Goal: Transaction & Acquisition: Purchase product/service

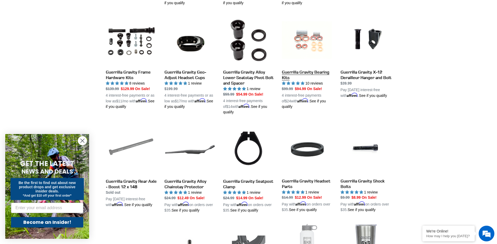
scroll to position [288, 0]
click at [187, 133] on link "Guerrilla Gravity Alloy Chainstay Protector" at bounding box center [189, 168] width 51 height 89
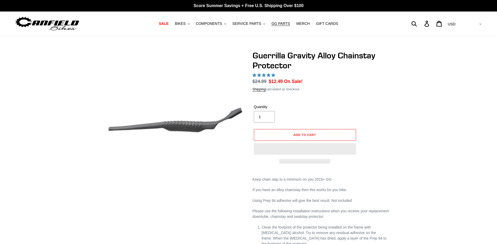
select select "highest-rating"
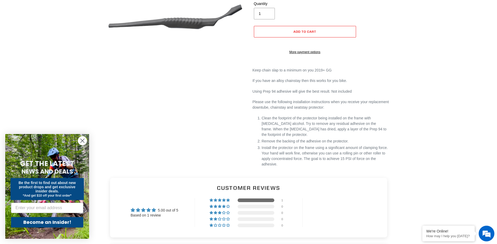
scroll to position [105, 0]
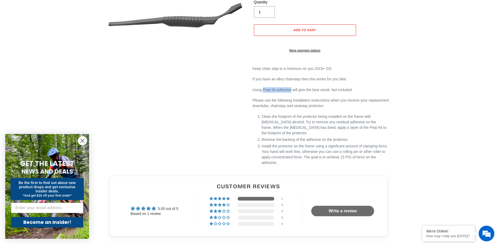
drag, startPoint x: 263, startPoint y: 96, endPoint x: 289, endPoint y: 96, distance: 26.7
click at [289, 93] on p "Using Prep 94 adhesive will give the best result. Not included" at bounding box center [321, 89] width 139 height 5
drag, startPoint x: 289, startPoint y: 96, endPoint x: 285, endPoint y: 97, distance: 4.0
click at [278, 126] on li "Clean the footprint of the protector being installed on the frame with isopropy…" at bounding box center [327, 125] width 130 height 22
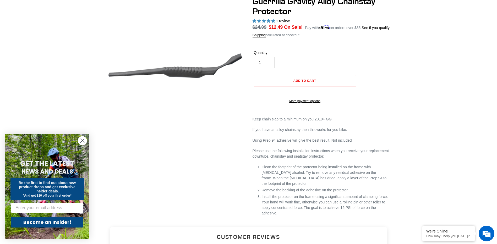
scroll to position [52, 0]
